Goal: Task Accomplishment & Management: Manage account settings

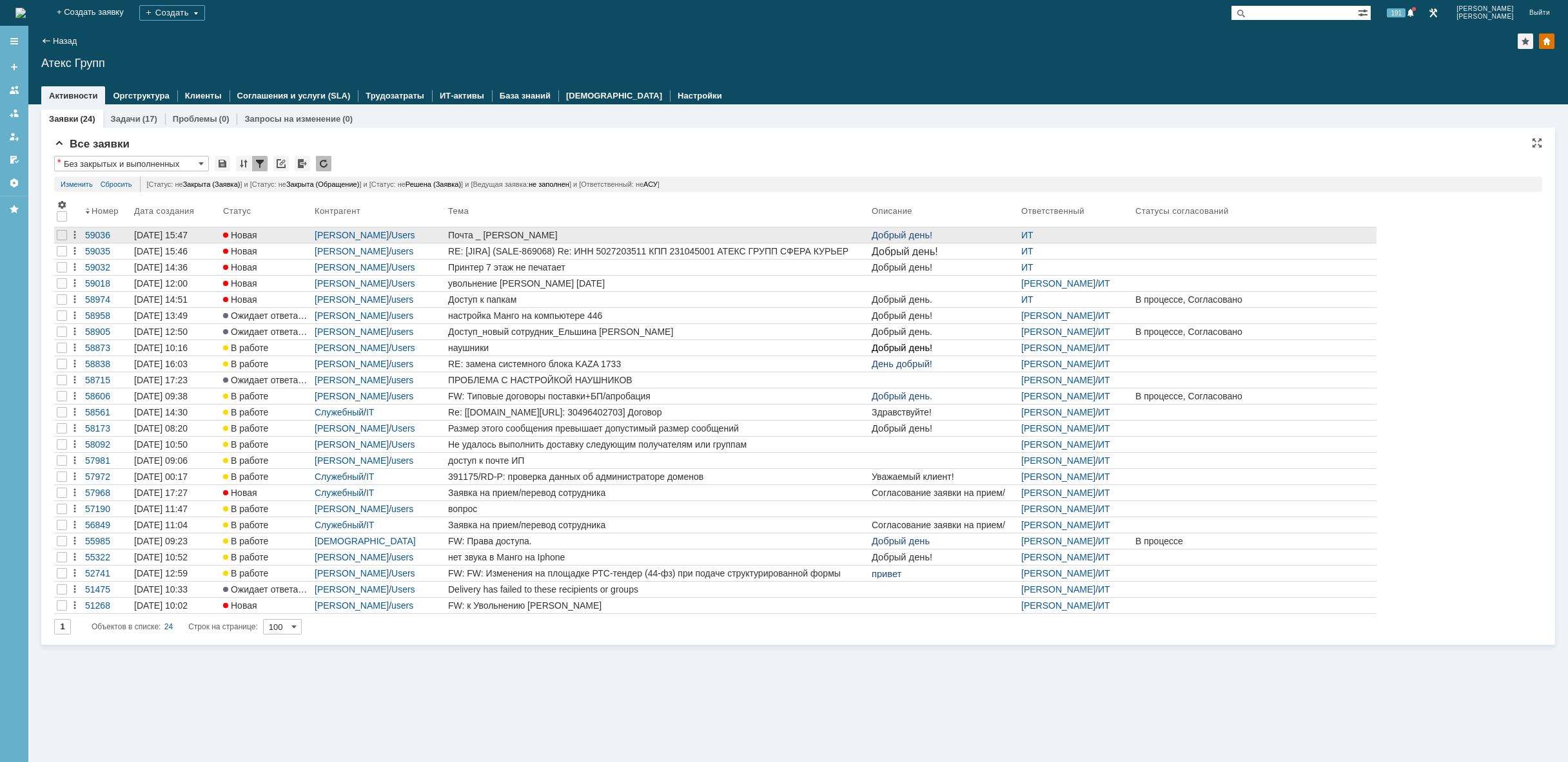
click at [605, 240] on div "Почта _ [PERSON_NAME]" at bounding box center [657, 235] width 418 height 10
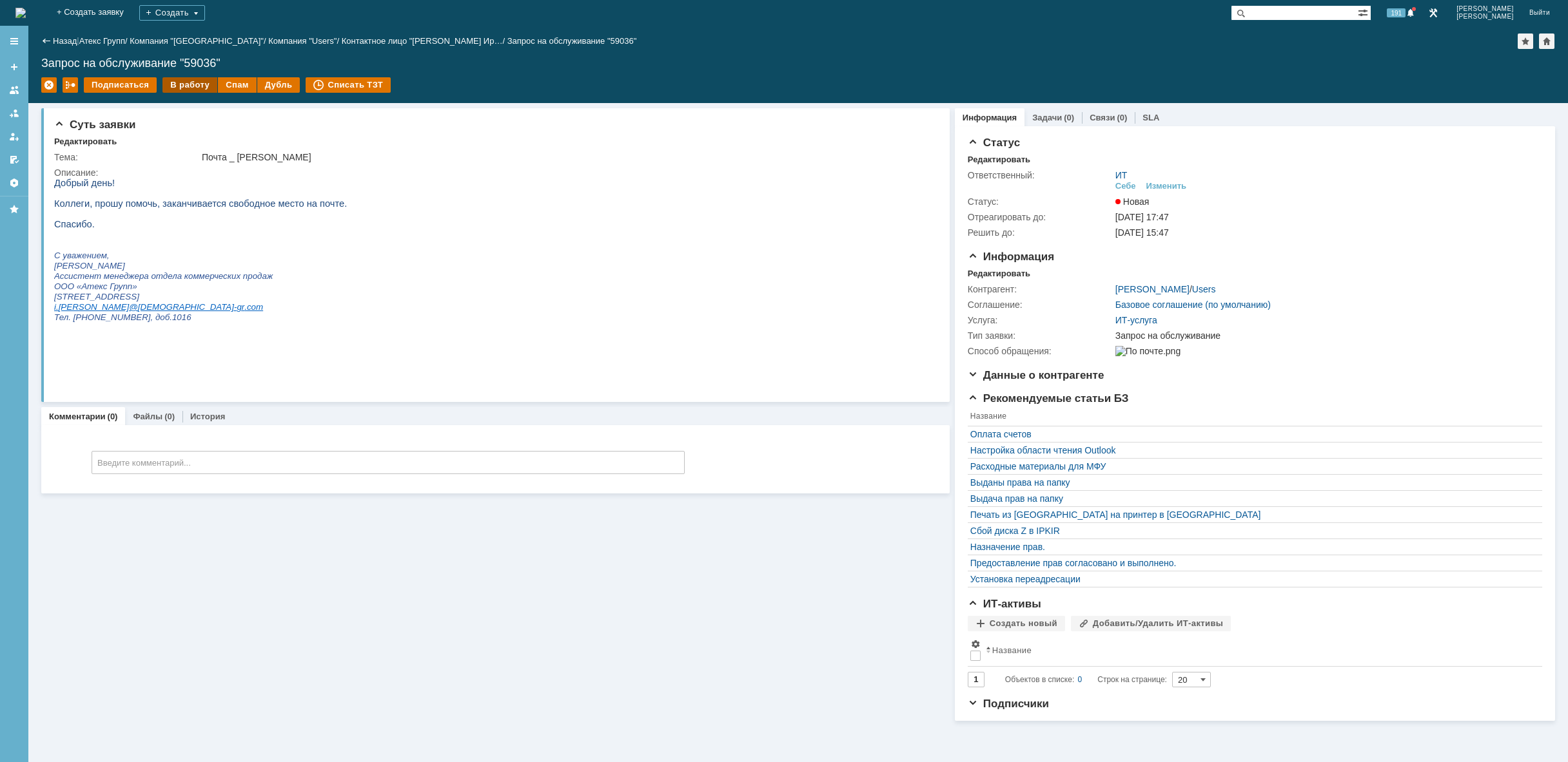
click at [191, 84] on div "В работу" at bounding box center [190, 85] width 55 height 16
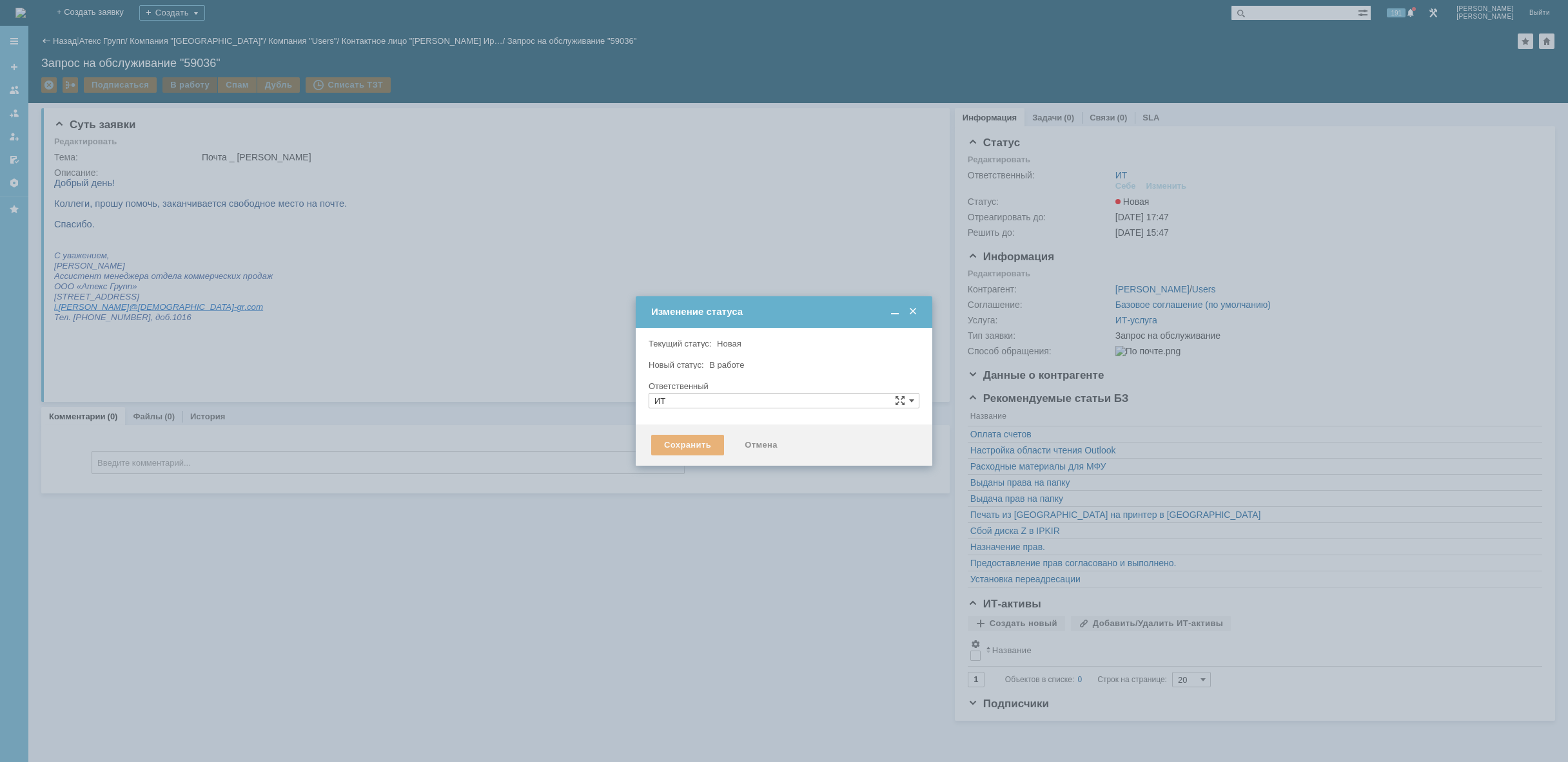
type input "[PERSON_NAME]"
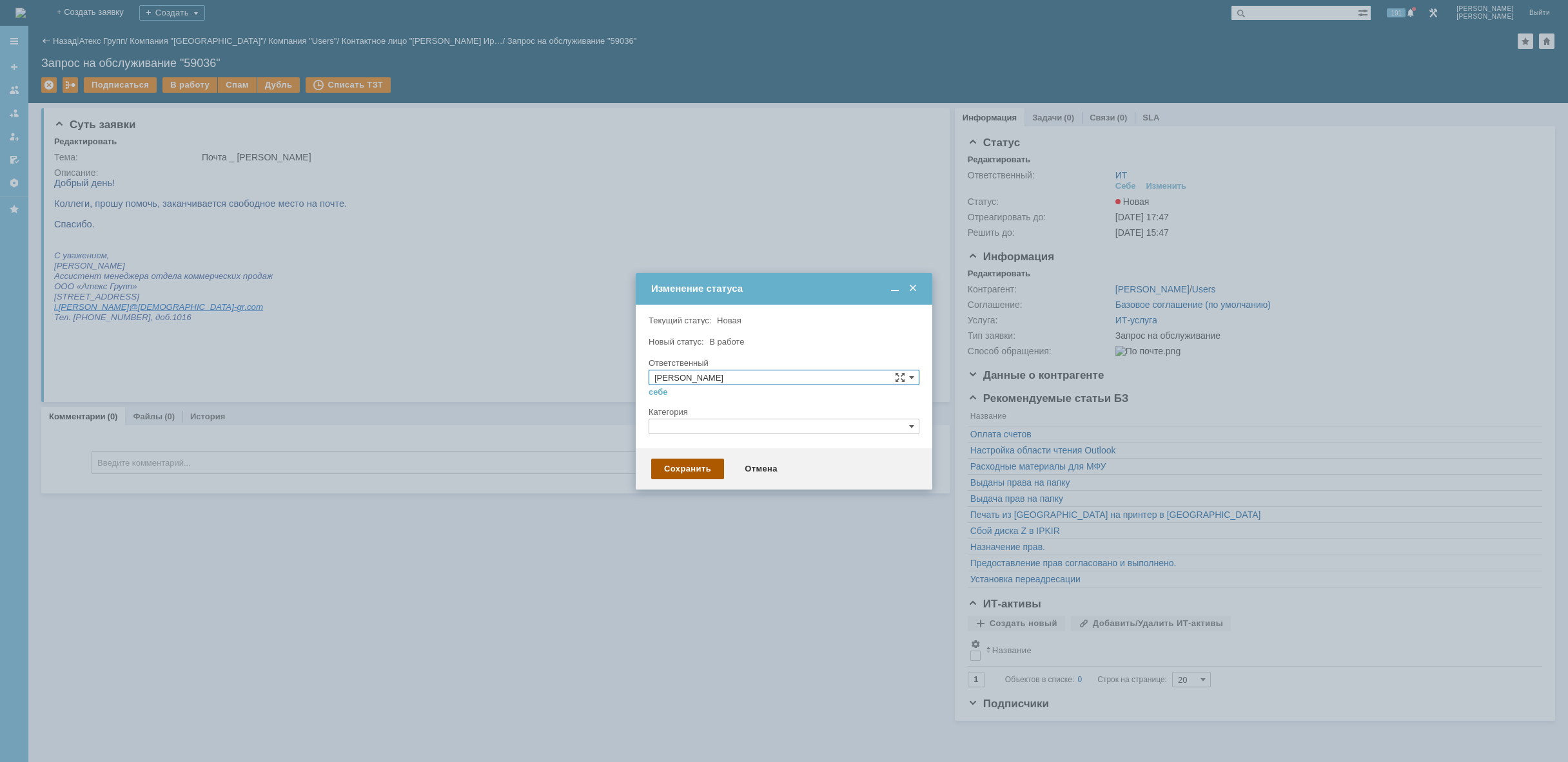
click at [693, 469] on div "Сохранить" at bounding box center [687, 469] width 72 height 21
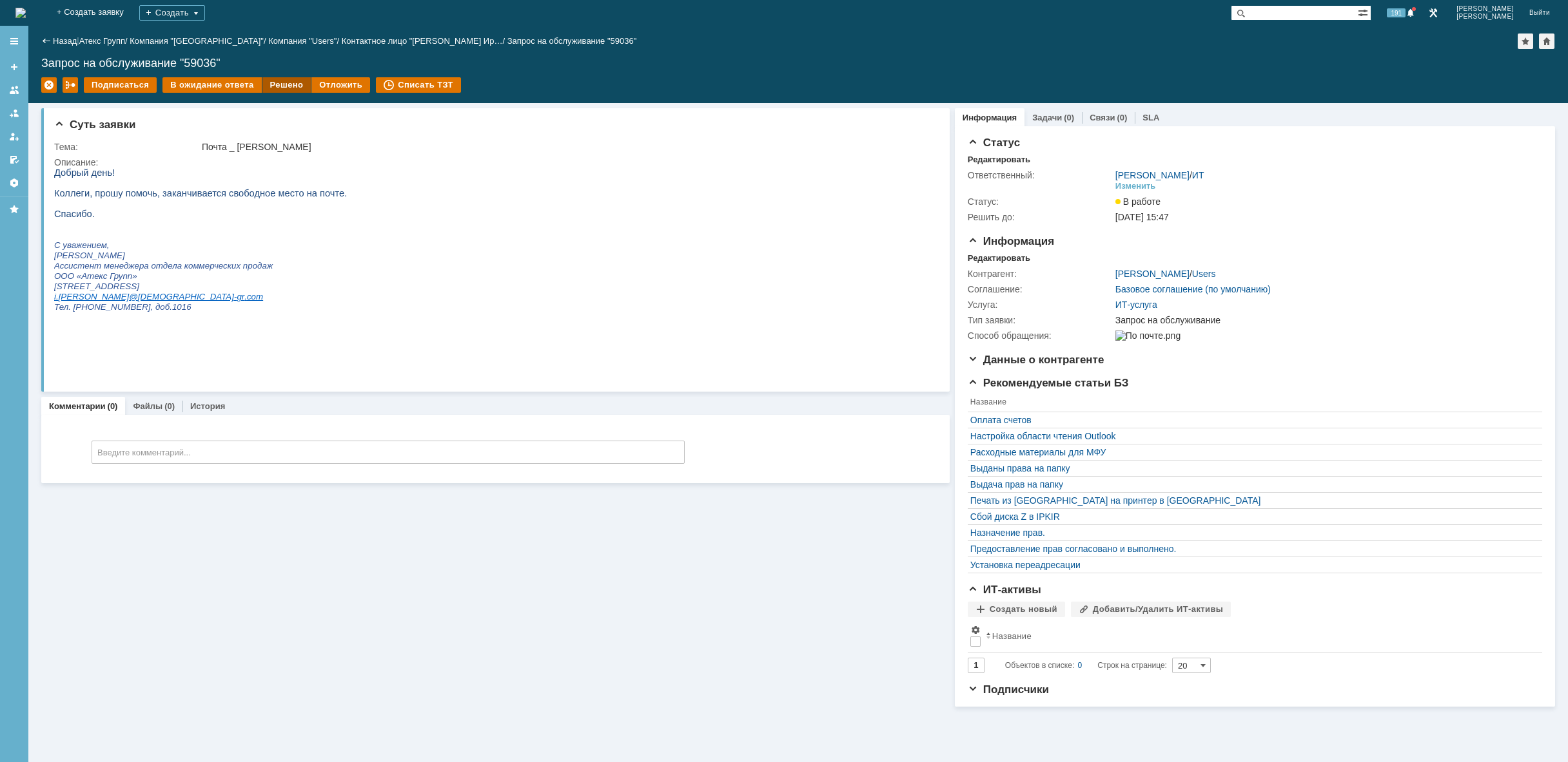
click at [283, 81] on div "Решено" at bounding box center [286, 85] width 49 height 16
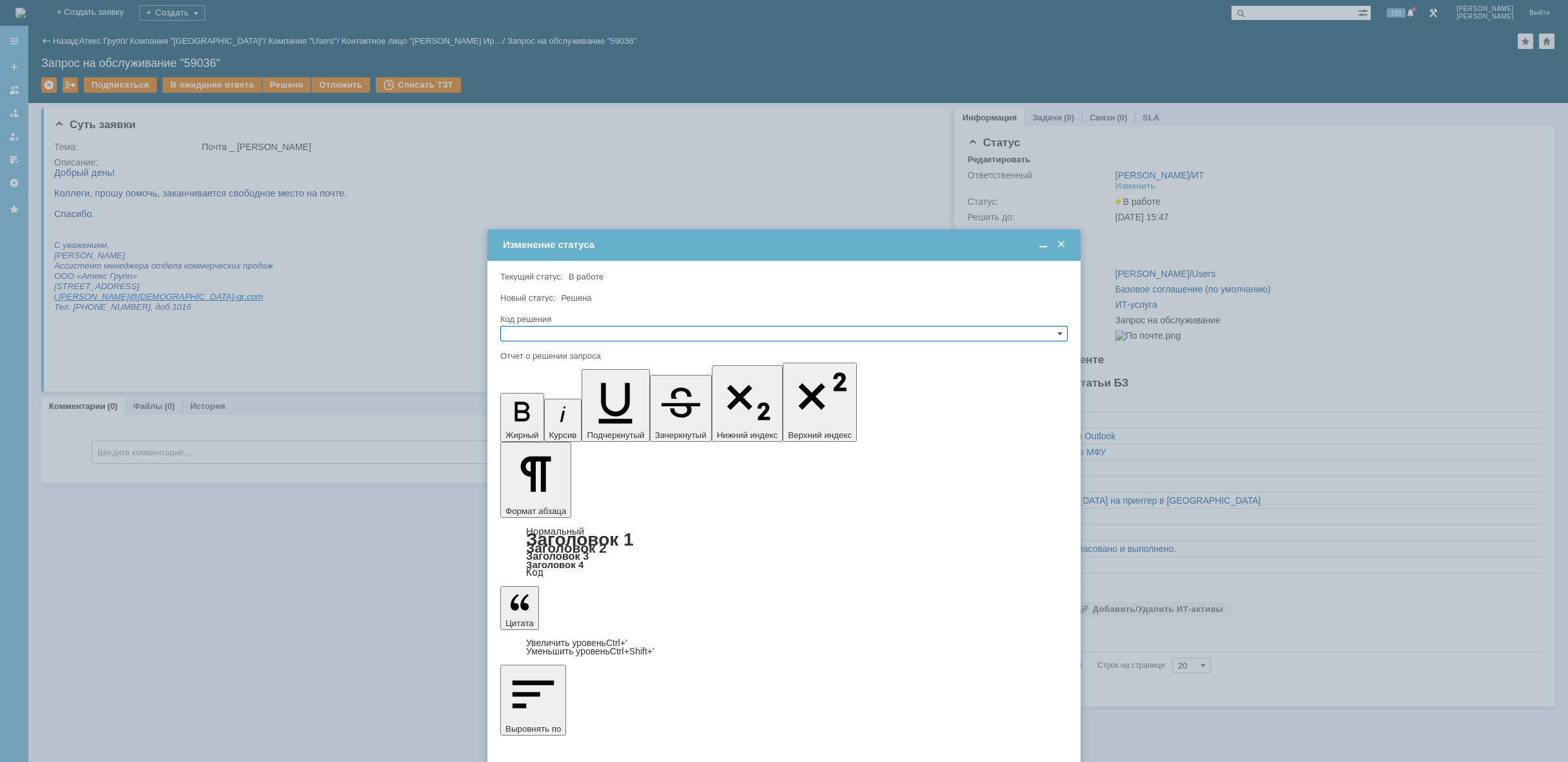
click at [571, 340] on input "text" at bounding box center [784, 334] width 568 height 16
click at [553, 391] on span "Решено" at bounding box center [784, 396] width 555 height 10
type input "Решено"
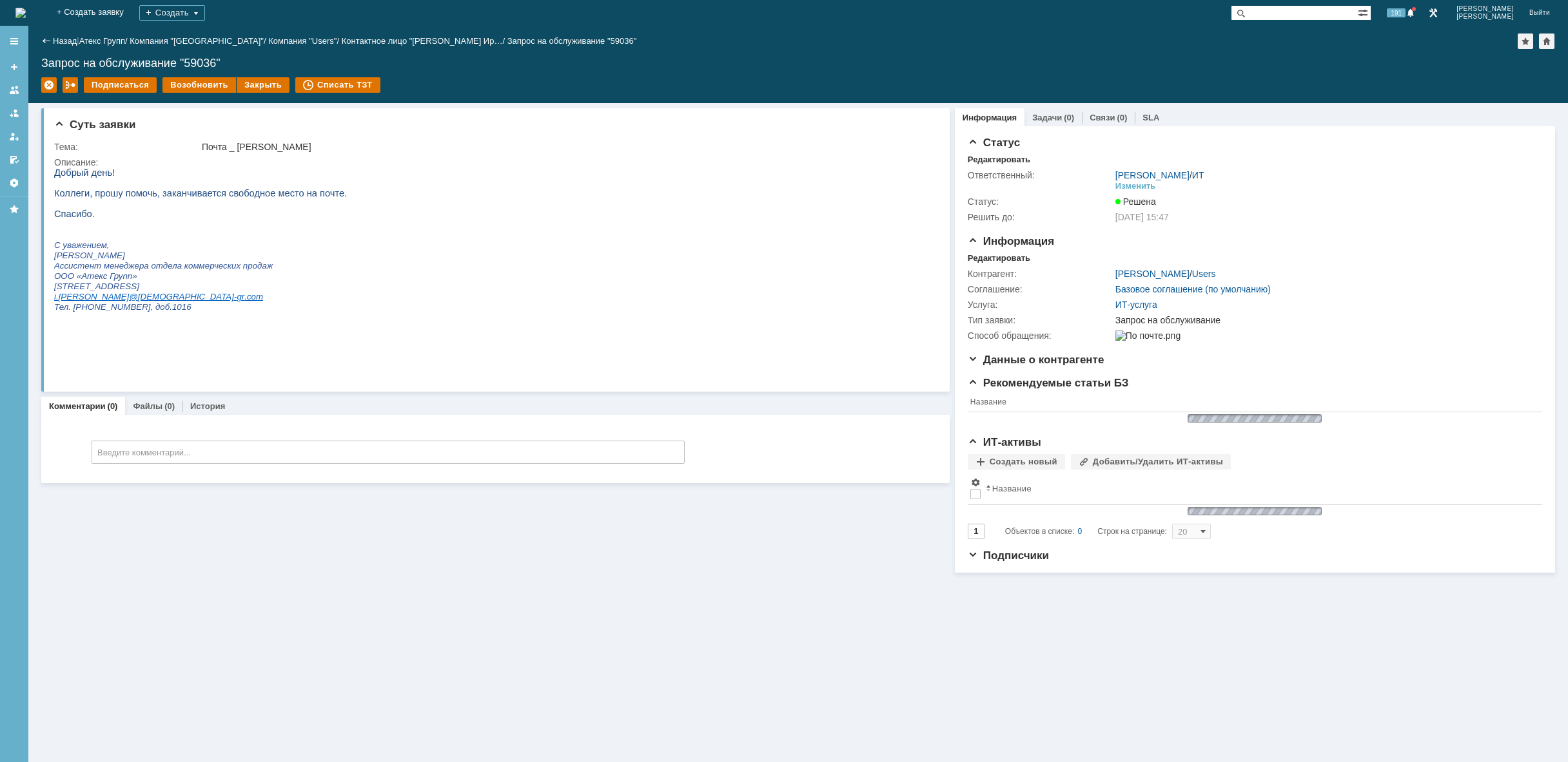
click at [26, 0] on div "На домашнюю" at bounding box center [21, 13] width 10 height 26
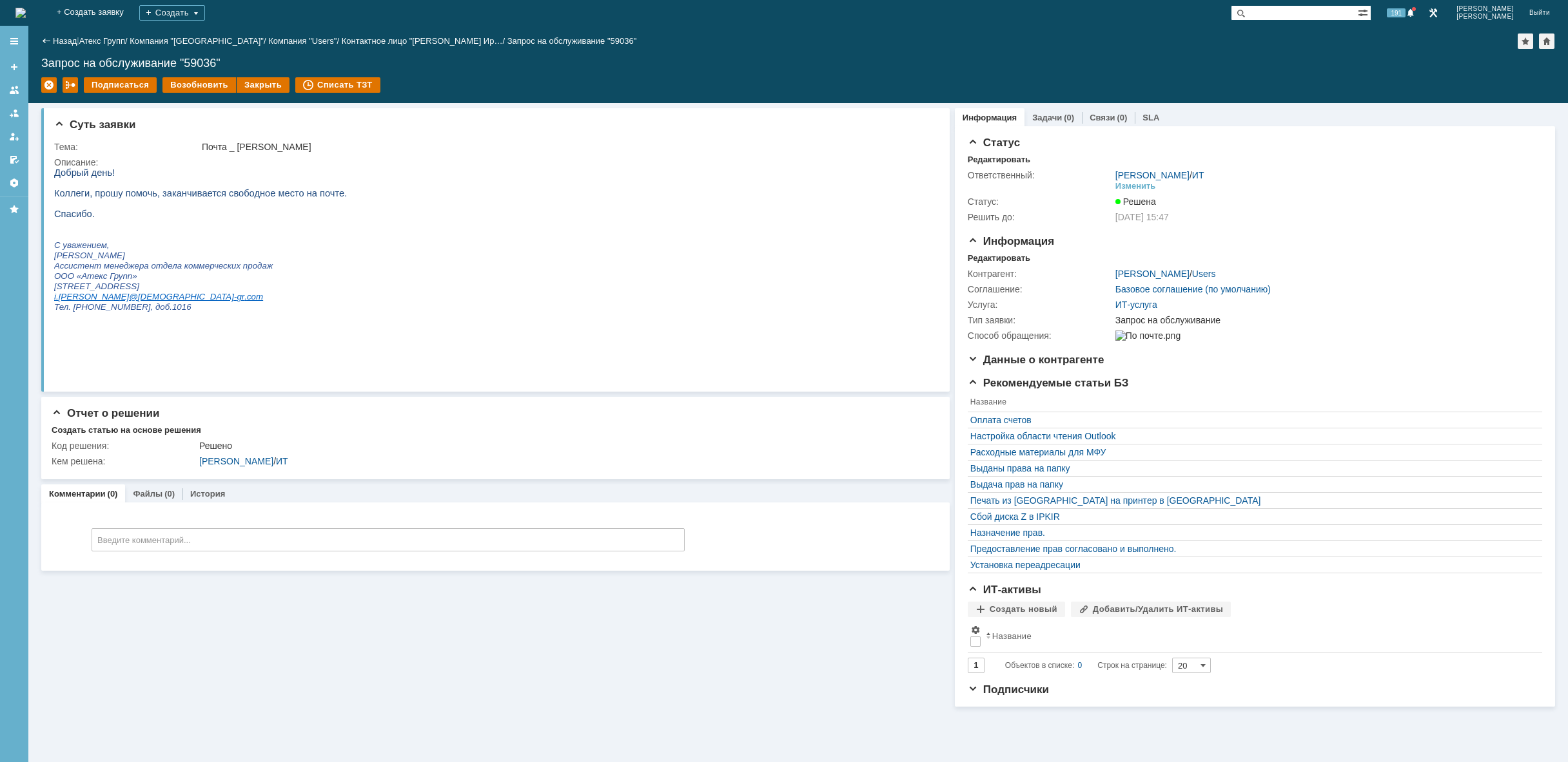
click at [26, 13] on img at bounding box center [21, 13] width 10 height 10
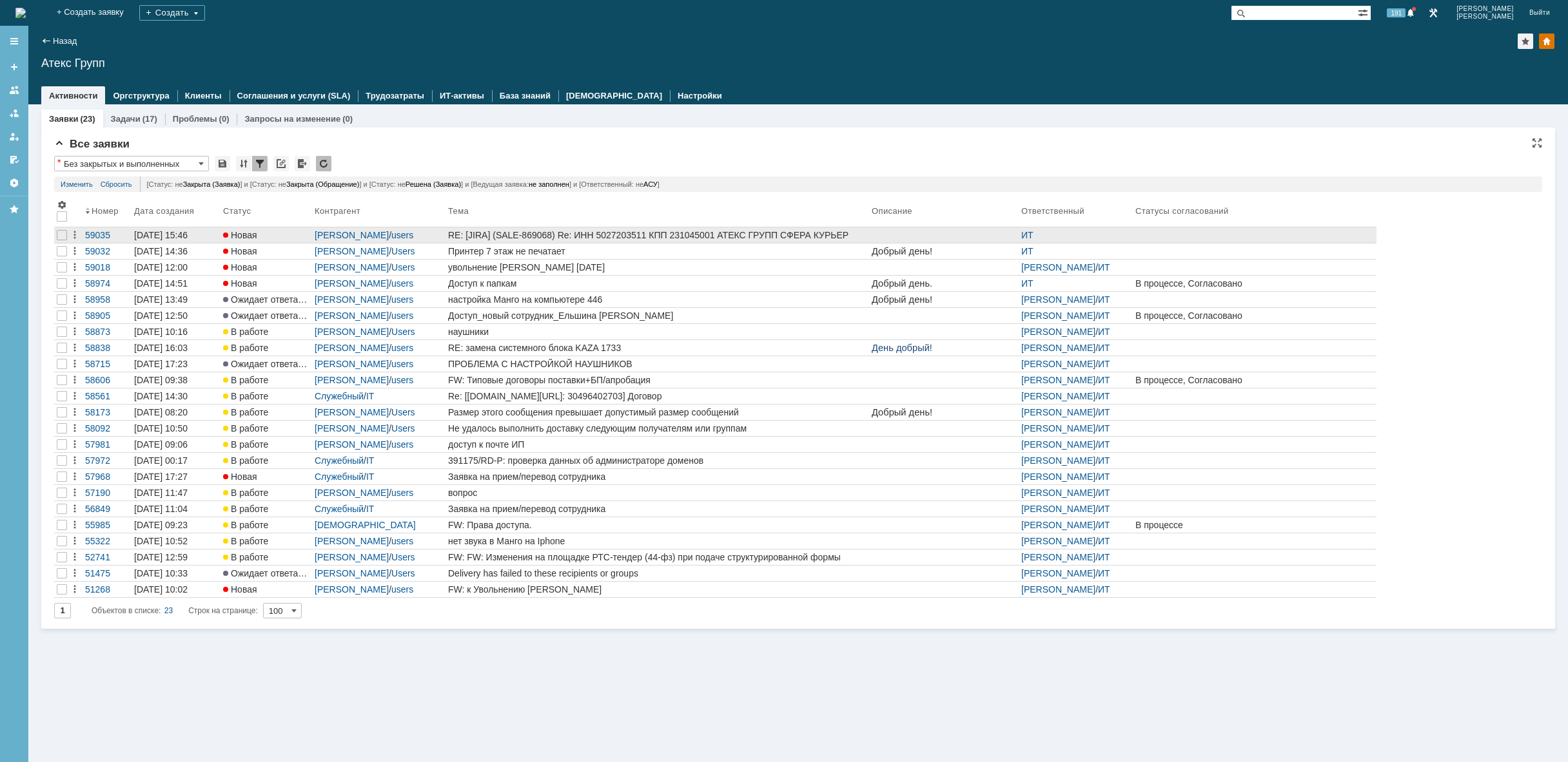
click at [865, 235] on div "RE: [JIRA] (SALE-869068) Re: ИНН 5027203511 КПП 231045001 АТЕКС ГРУПП СФЕРА КУР…" at bounding box center [657, 235] width 418 height 10
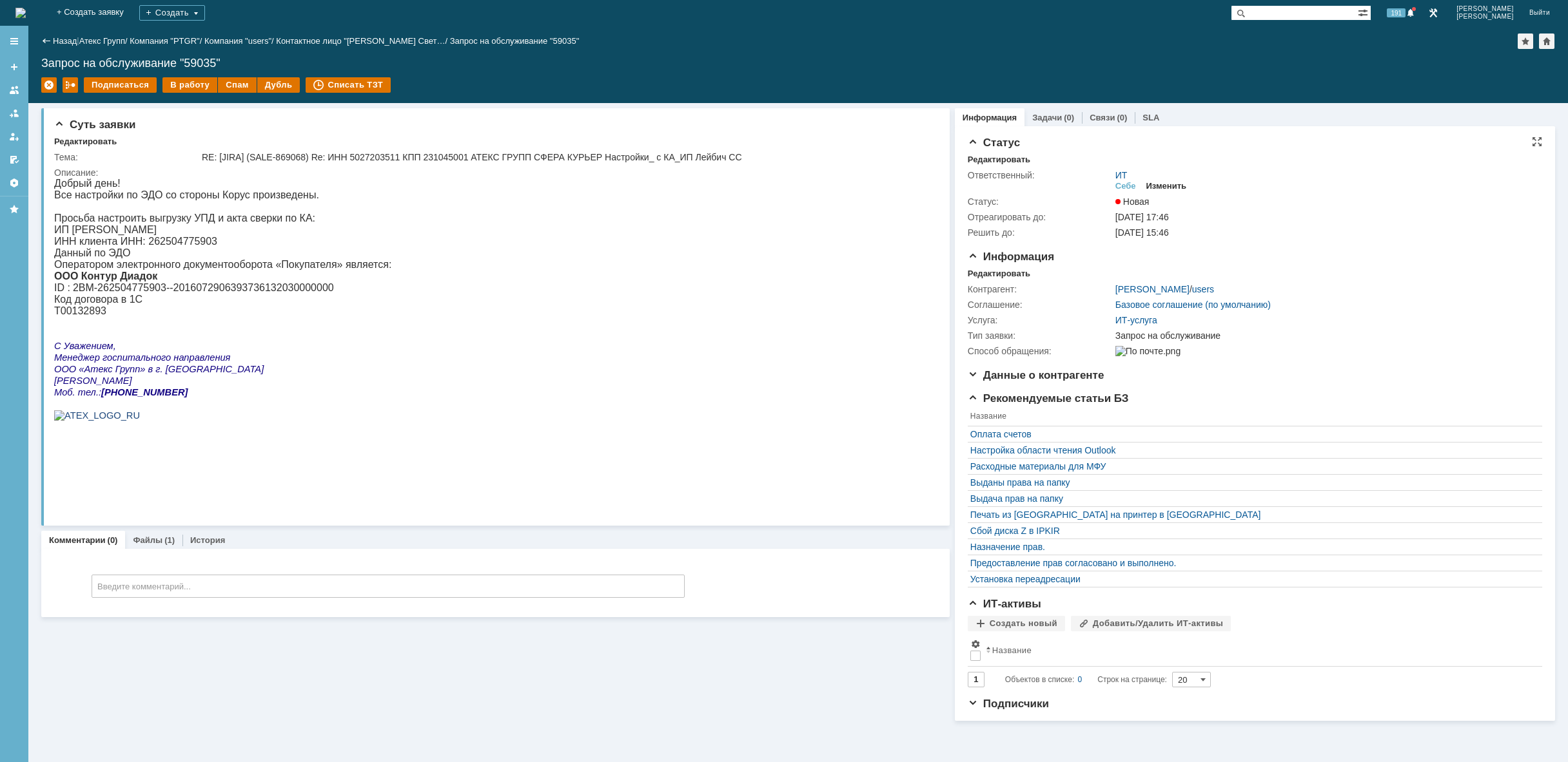
click at [1170, 187] on div "Изменить" at bounding box center [1166, 186] width 41 height 10
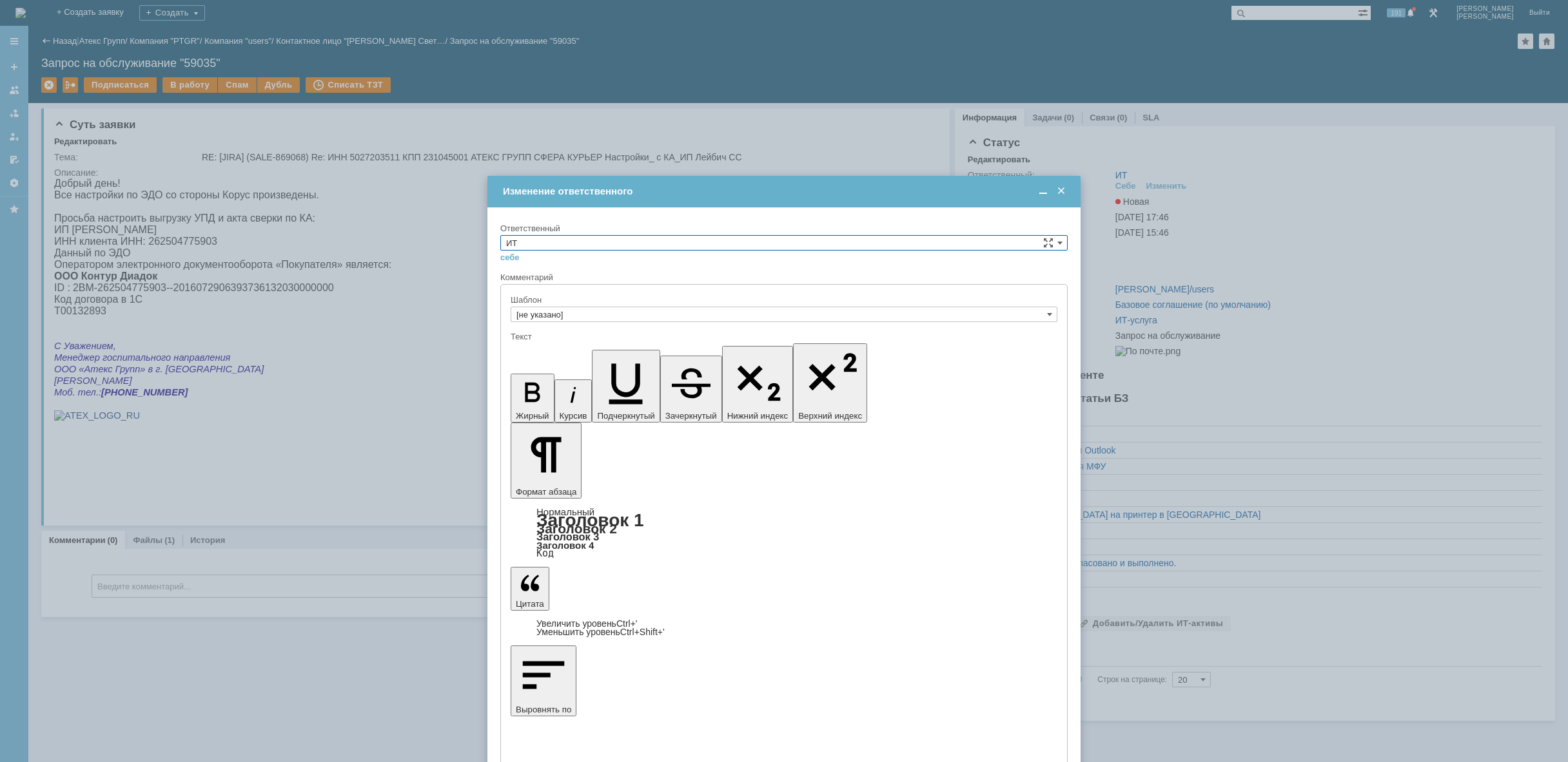
drag, startPoint x: 779, startPoint y: 241, endPoint x: 762, endPoint y: 247, distance: 18.0
click at [775, 241] on input "ИТ" at bounding box center [784, 243] width 568 height 16
click at [617, 349] on span "АСУ" at bounding box center [784, 349] width 555 height 10
type input "АСУ"
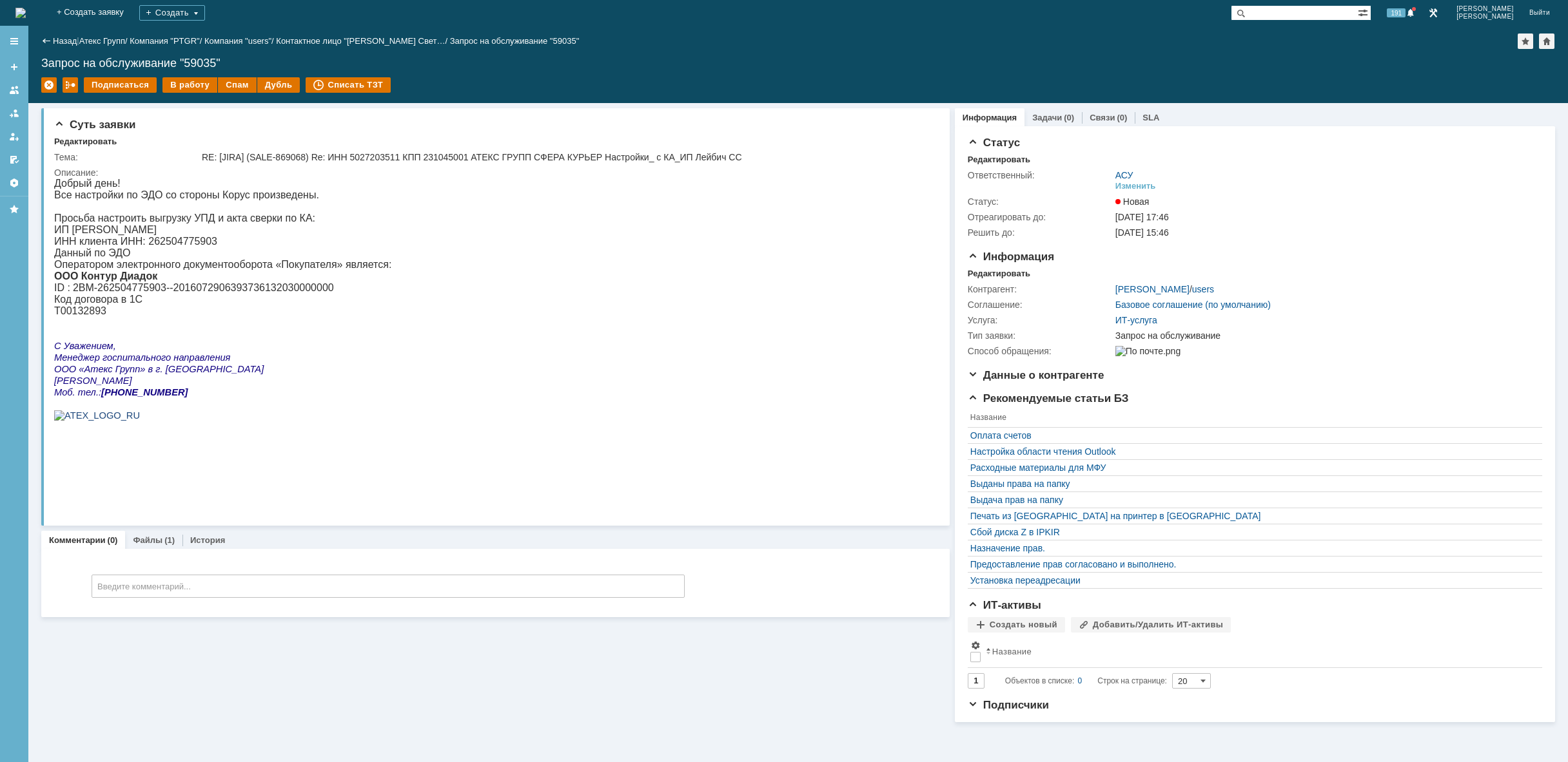
click at [26, 16] on img at bounding box center [21, 13] width 10 height 10
